Goal: Task Accomplishment & Management: Complete application form

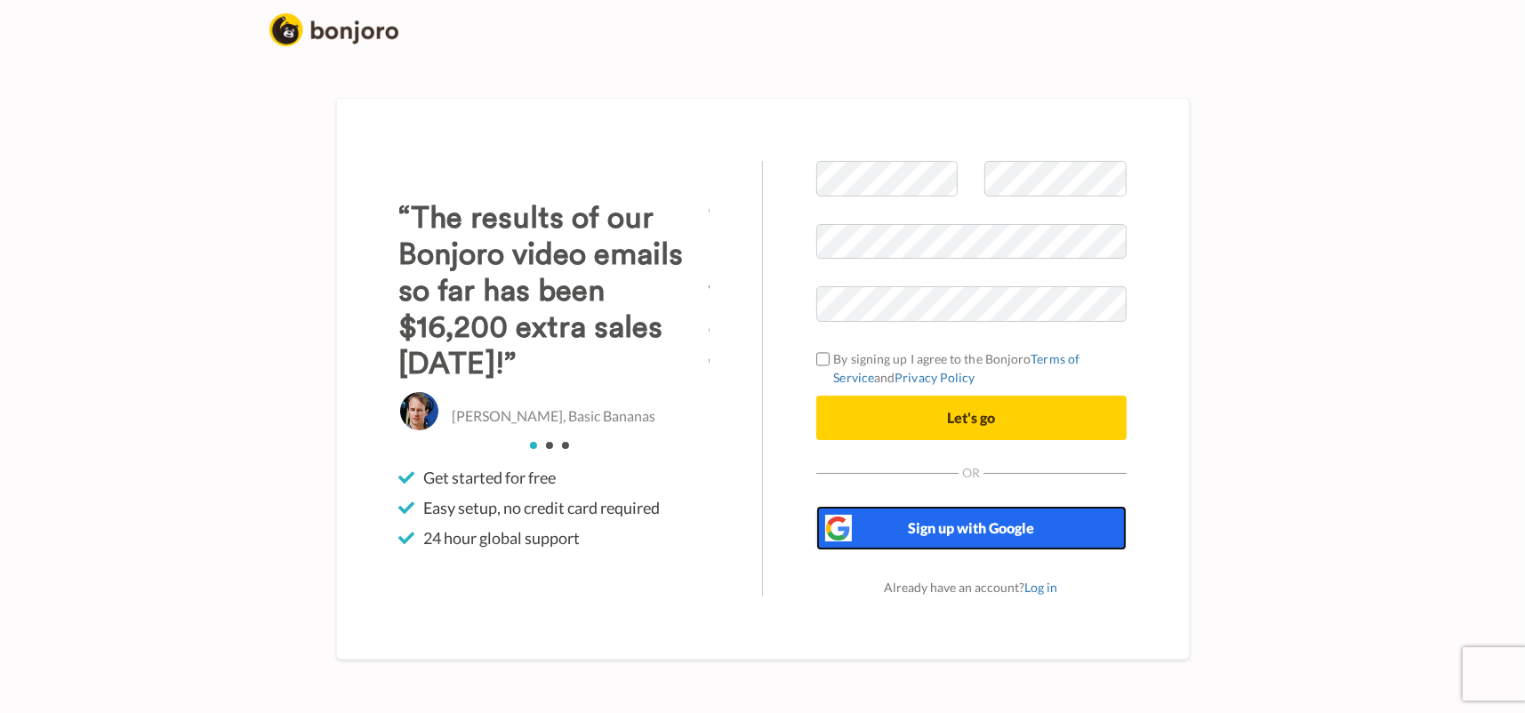
click at [941, 532] on span "Sign up with Google" at bounding box center [971, 527] width 126 height 17
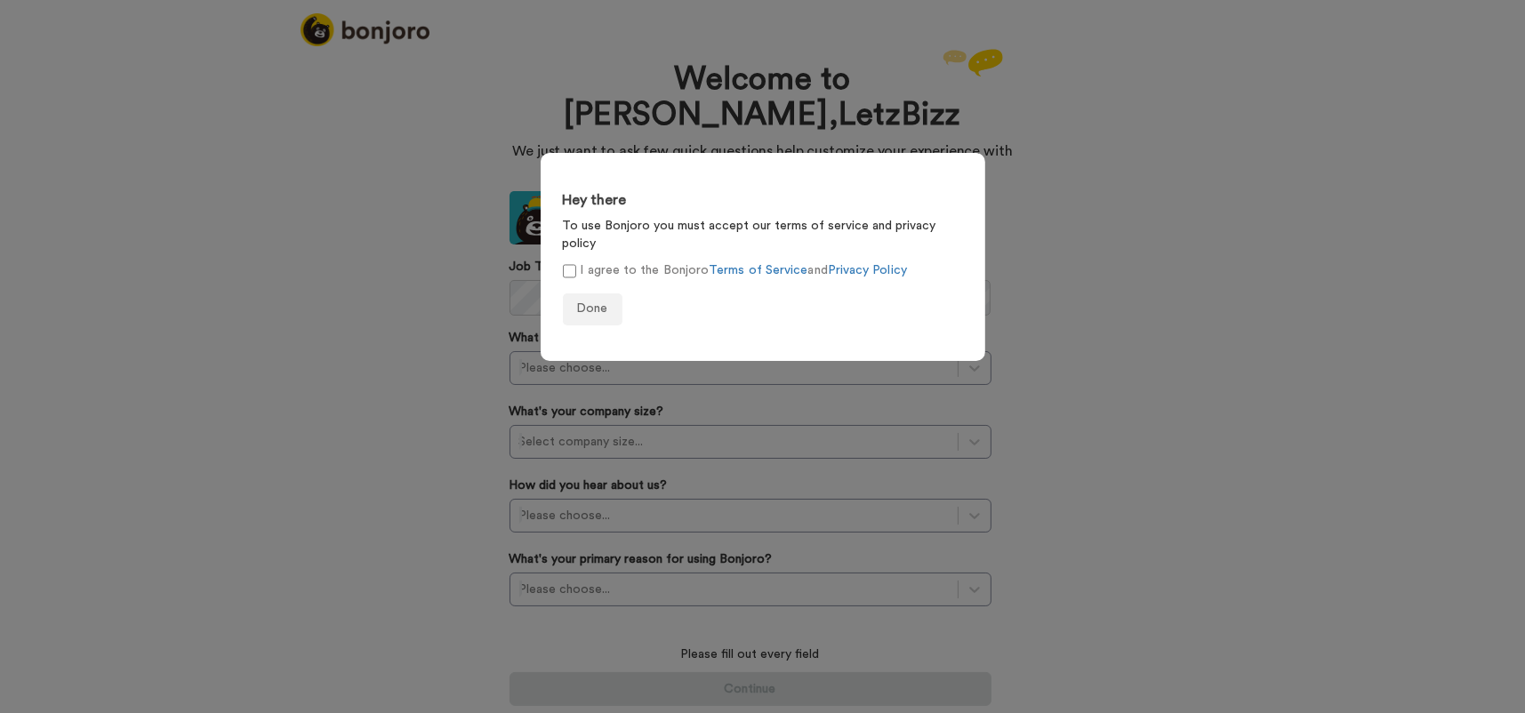
click at [614, 261] on label "I agree to the Bonjoro Terms of Service and Privacy Policy" at bounding box center [735, 270] width 344 height 19
click at [596, 302] on span "Done" at bounding box center [592, 308] width 31 height 12
